Goal: Task Accomplishment & Management: Use online tool/utility

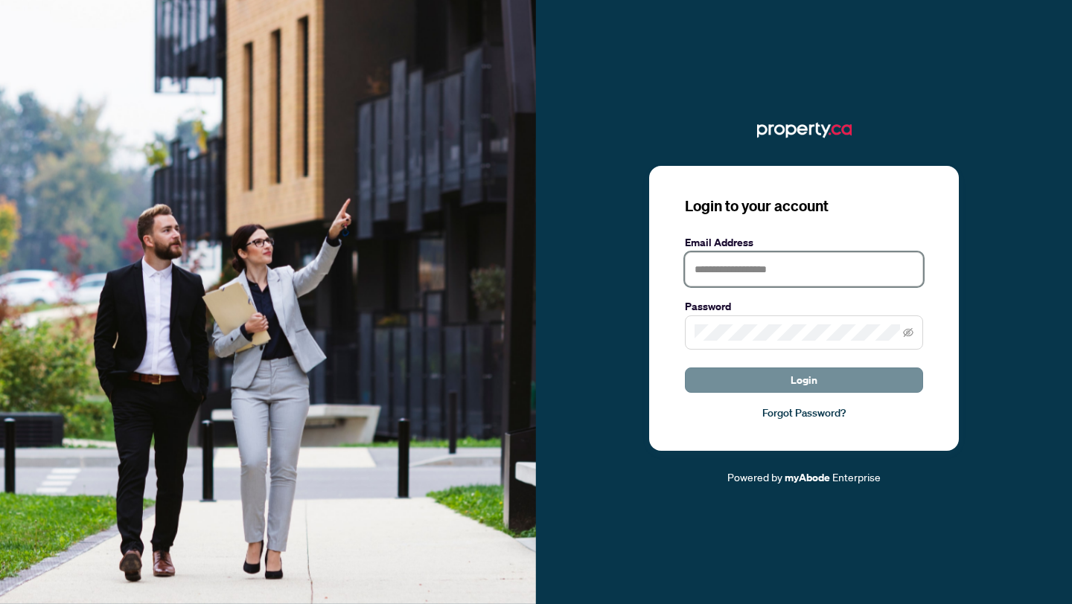
type input "**********"
click at [770, 383] on button "Login" at bounding box center [804, 380] width 238 height 25
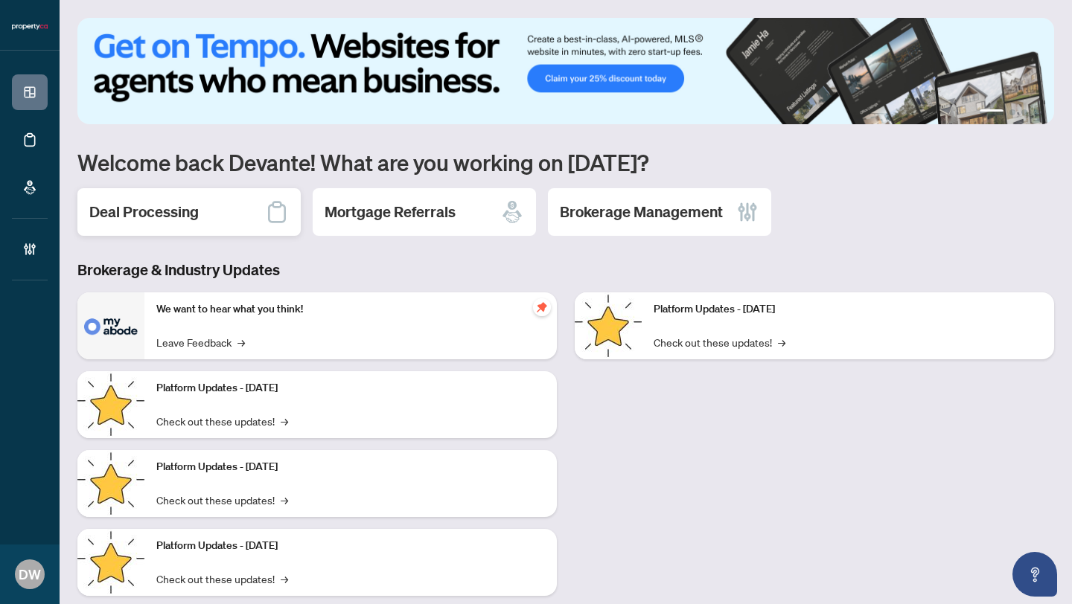
click at [214, 210] on div "Deal Processing" at bounding box center [188, 212] width 223 height 48
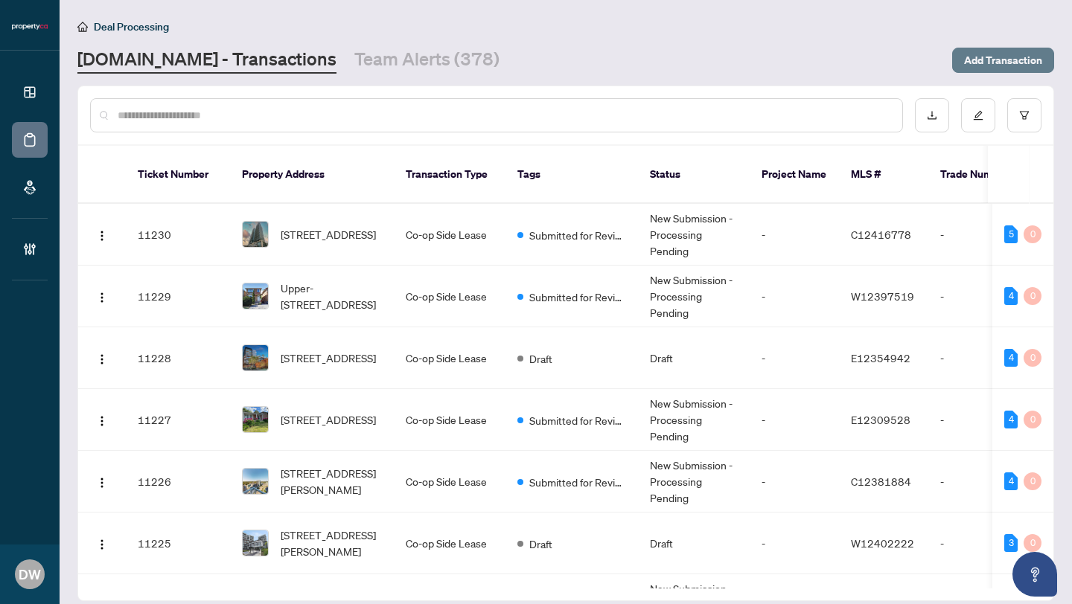
click at [976, 63] on span "Add Transaction" at bounding box center [1003, 60] width 78 height 24
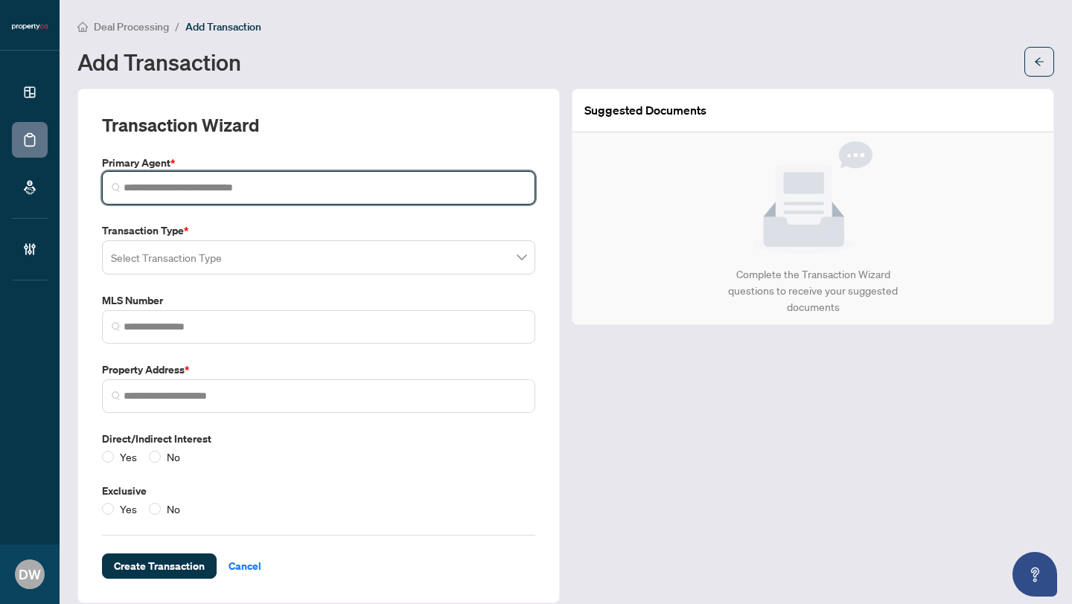
click at [334, 189] on input "search" at bounding box center [325, 188] width 402 height 16
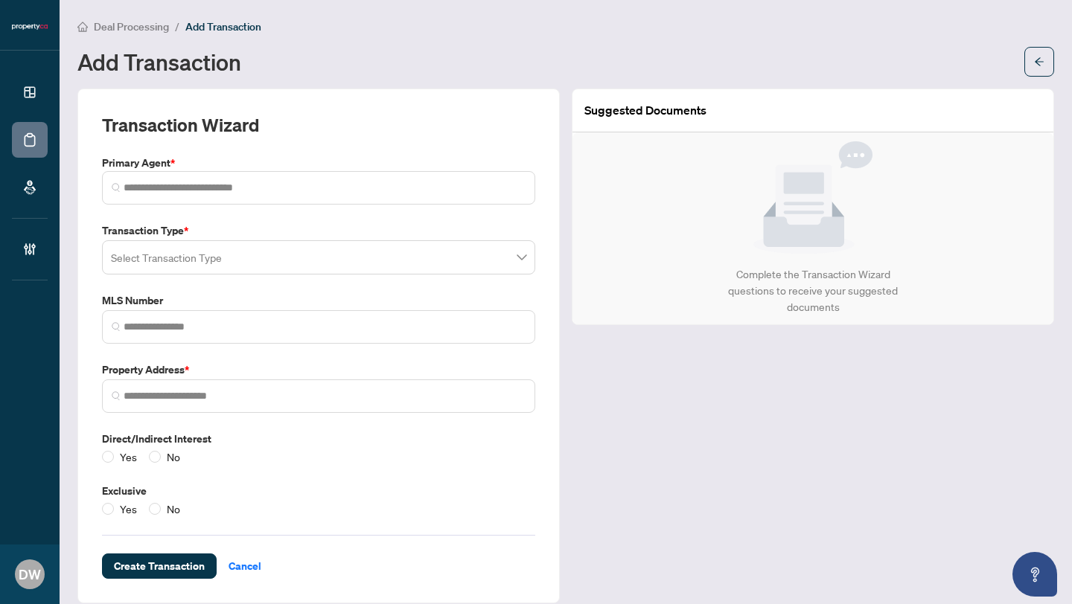
click at [339, 244] on div "Transaction Type * Select Transaction Type" at bounding box center [318, 249] width 445 height 52
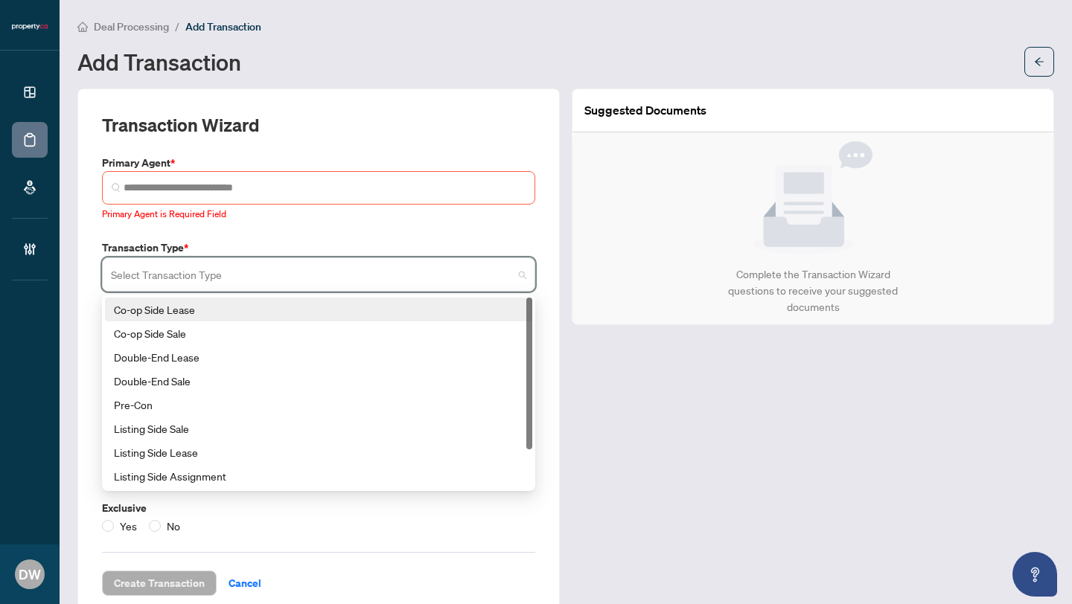
click at [214, 313] on div "Co-op Side Lease" at bounding box center [318, 309] width 409 height 16
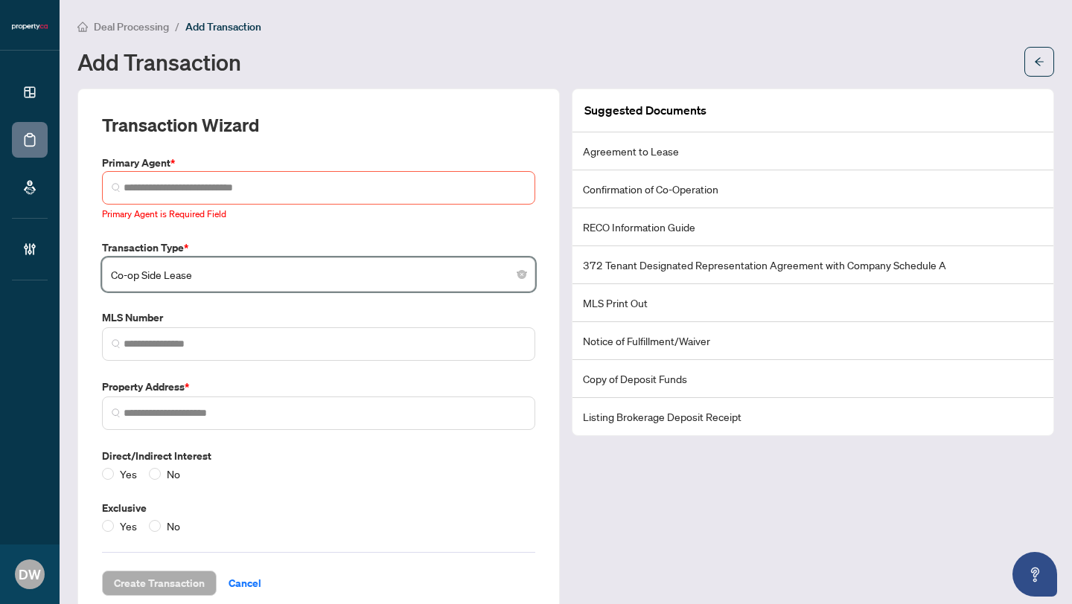
click at [617, 156] on li "Agreement to Lease" at bounding box center [812, 151] width 481 height 38
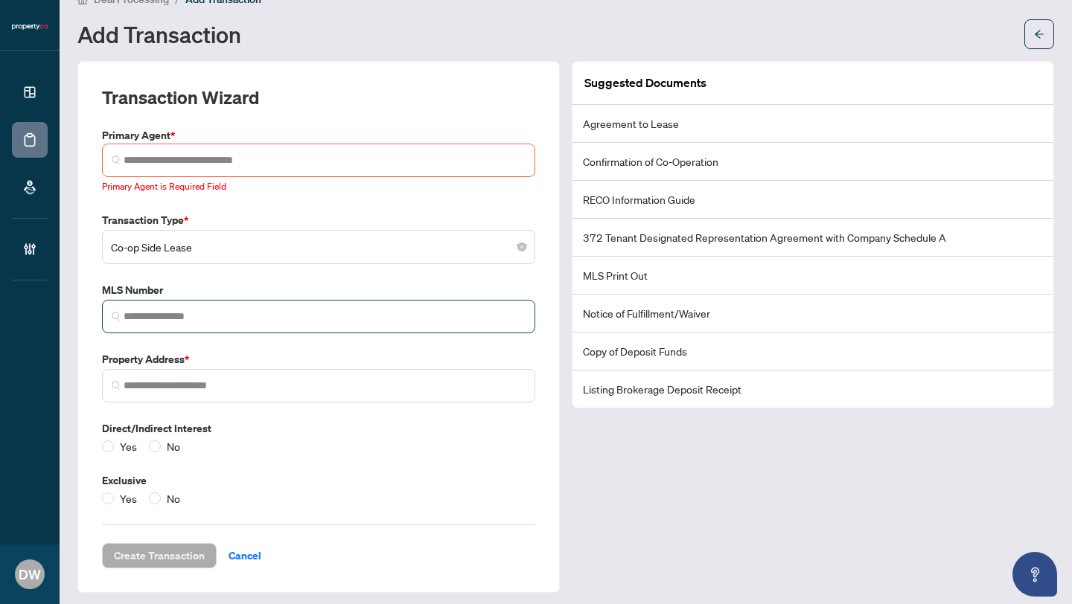
scroll to position [33, 0]
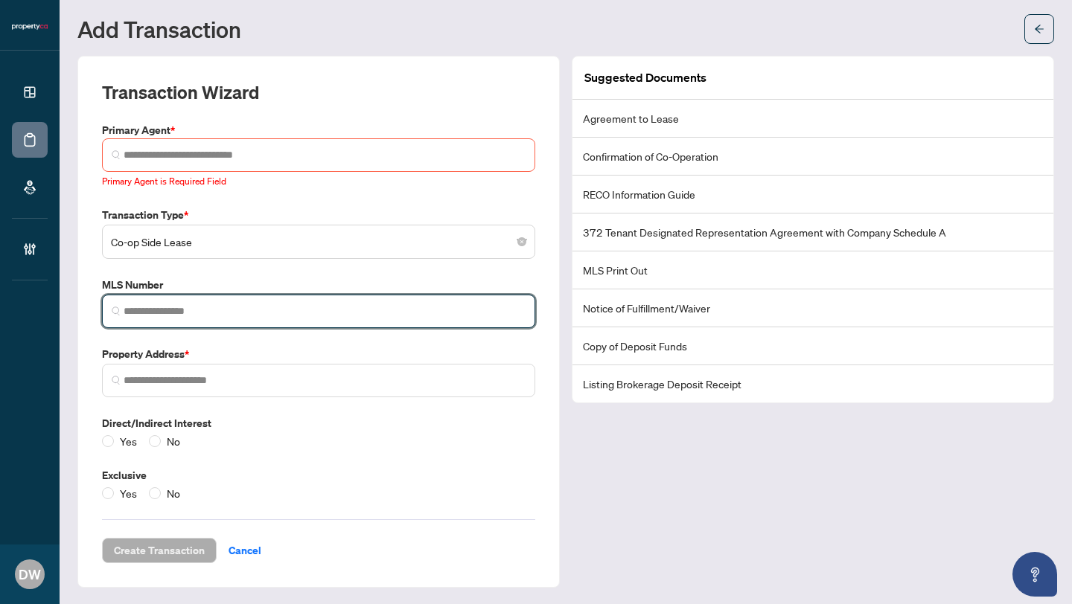
click at [246, 304] on input "search" at bounding box center [325, 312] width 402 height 16
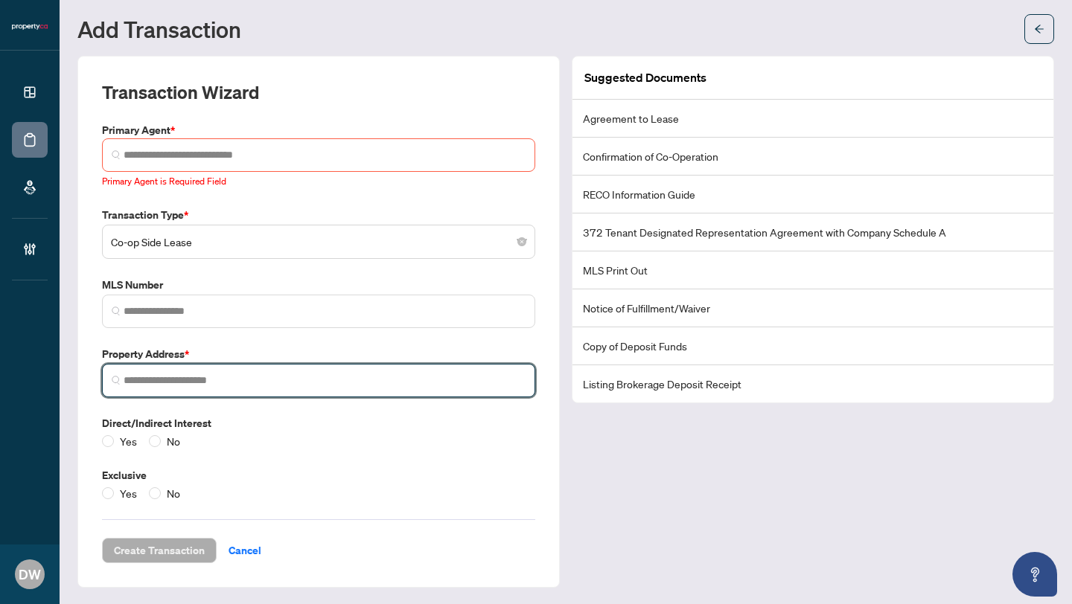
click at [304, 378] on input "search" at bounding box center [325, 381] width 402 height 16
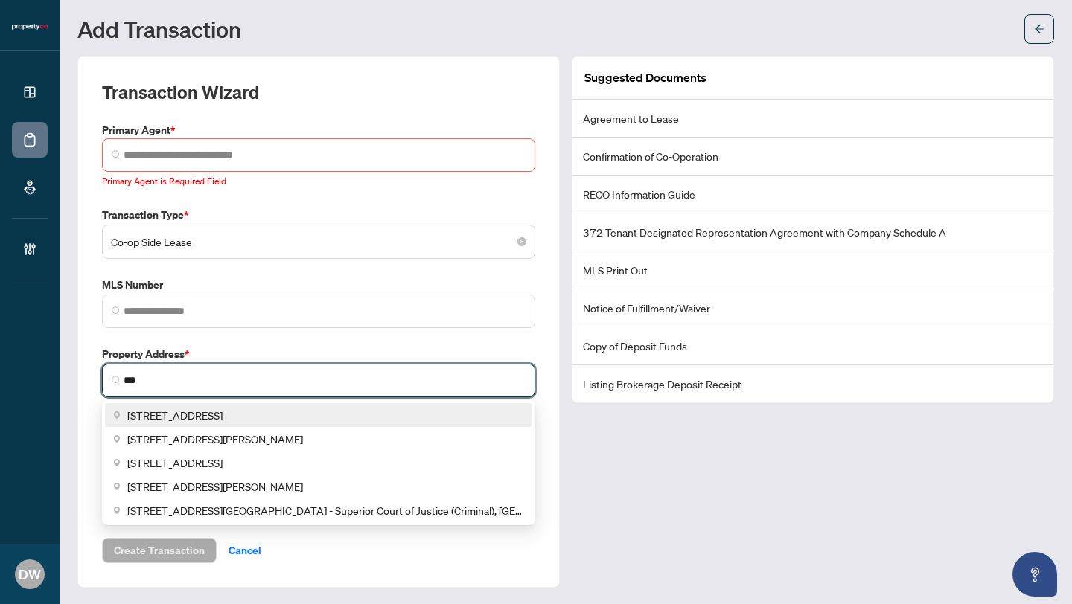
type input "***"
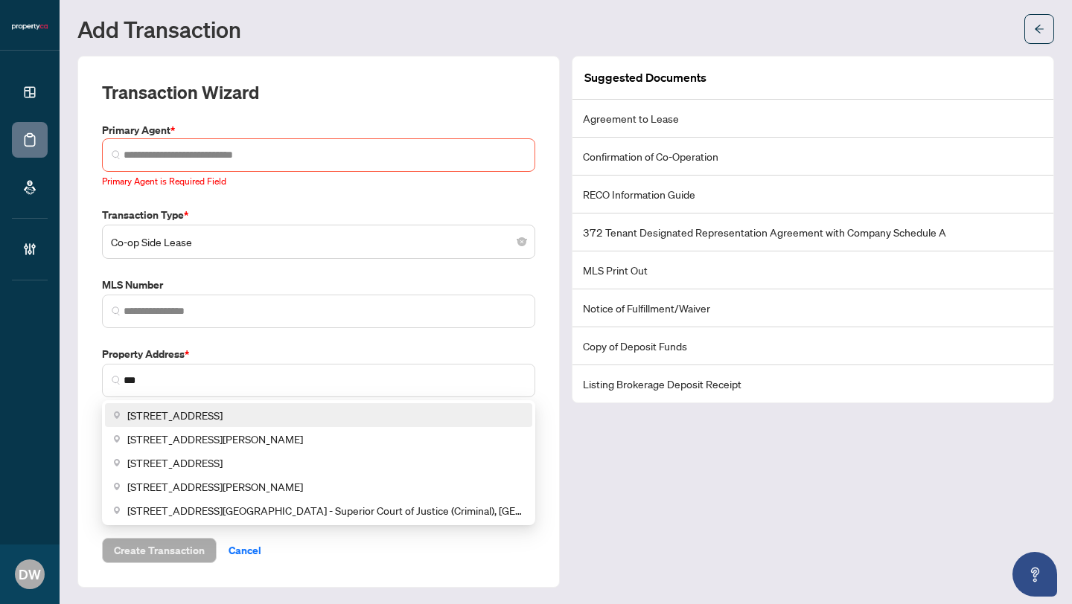
click at [417, 342] on div "Transaction Type * Co-op Side Lease 15 18 Co-op Side Lease Co-op Side Sale Doub…" at bounding box center [318, 354] width 445 height 295
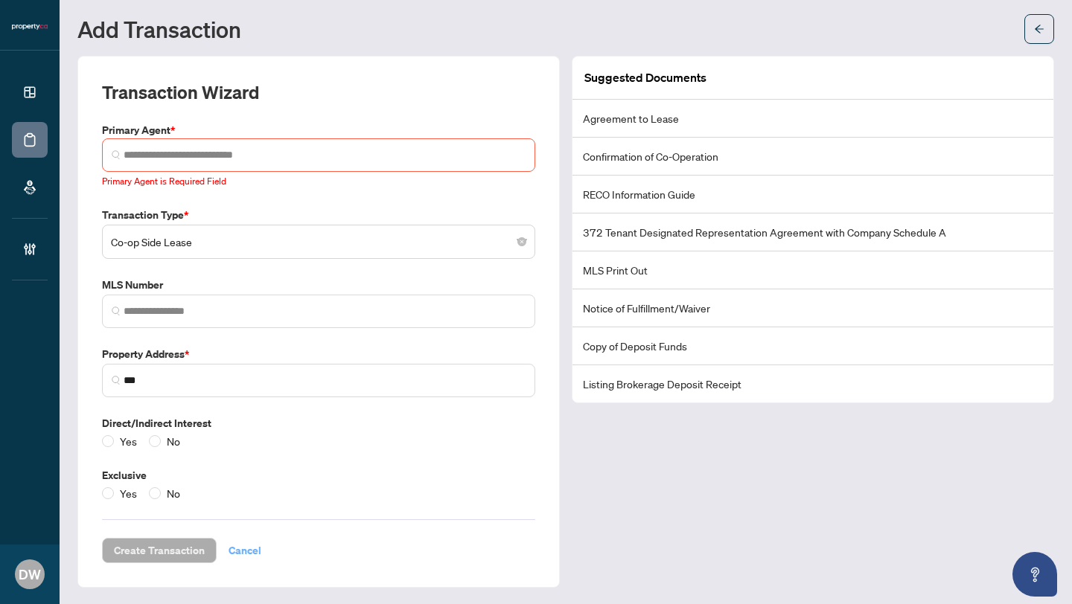
click at [247, 551] on span "Cancel" at bounding box center [244, 551] width 33 height 24
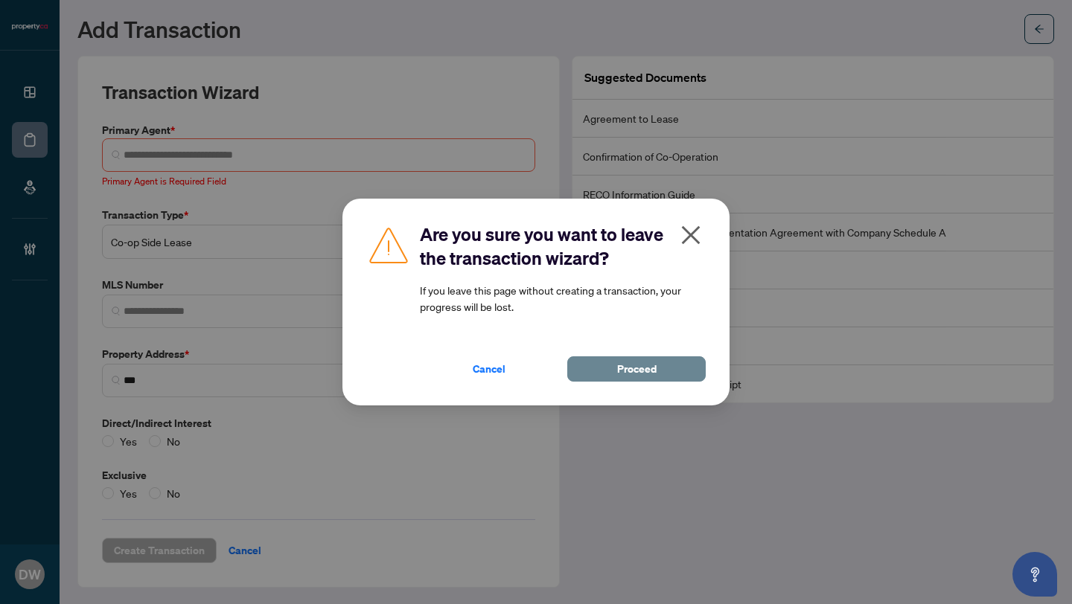
click at [620, 376] on span "Proceed" at bounding box center [636, 369] width 39 height 24
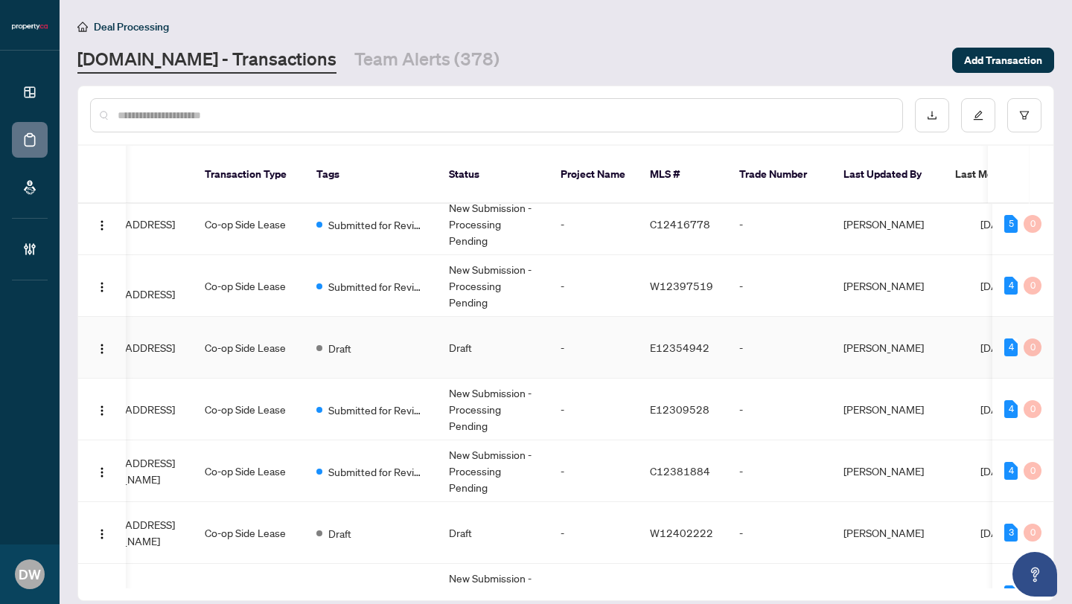
scroll to position [0, 201]
